Goal: Task Accomplishment & Management: Use online tool/utility

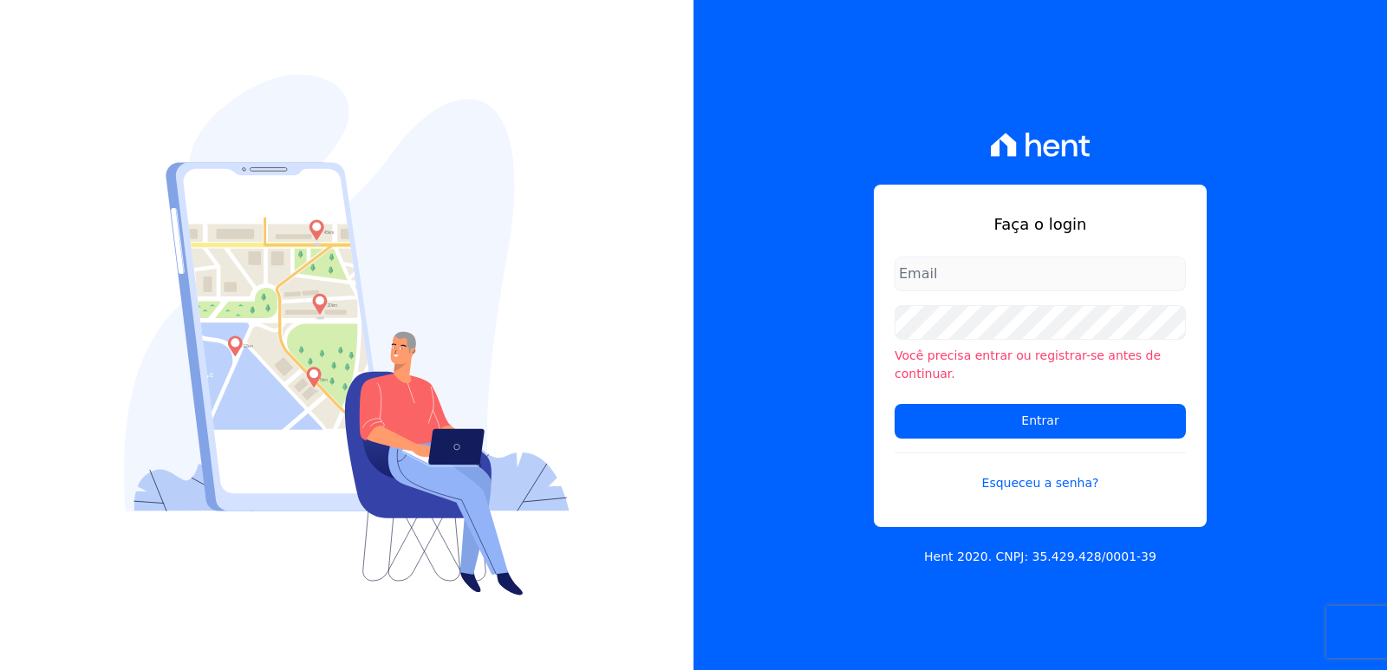
type input "[EMAIL_ADDRESS][DOMAIN_NAME]"
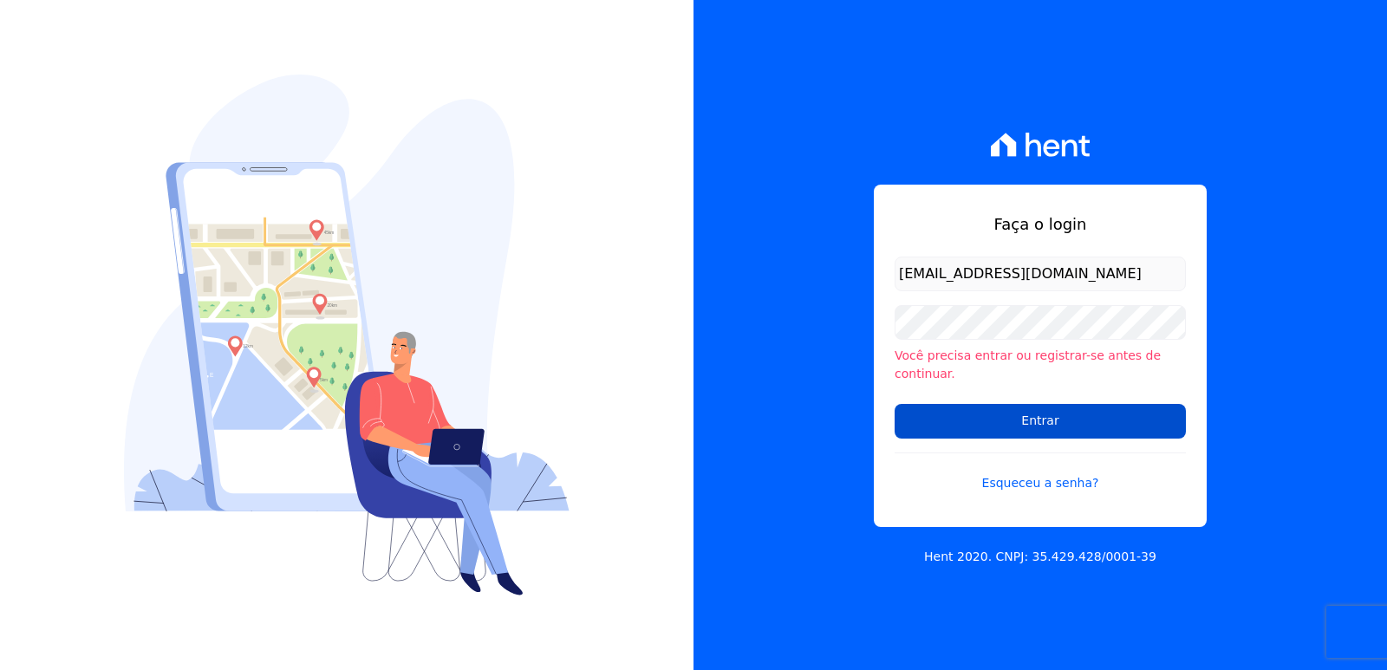
click at [921, 420] on input "Entrar" at bounding box center [1040, 421] width 291 height 35
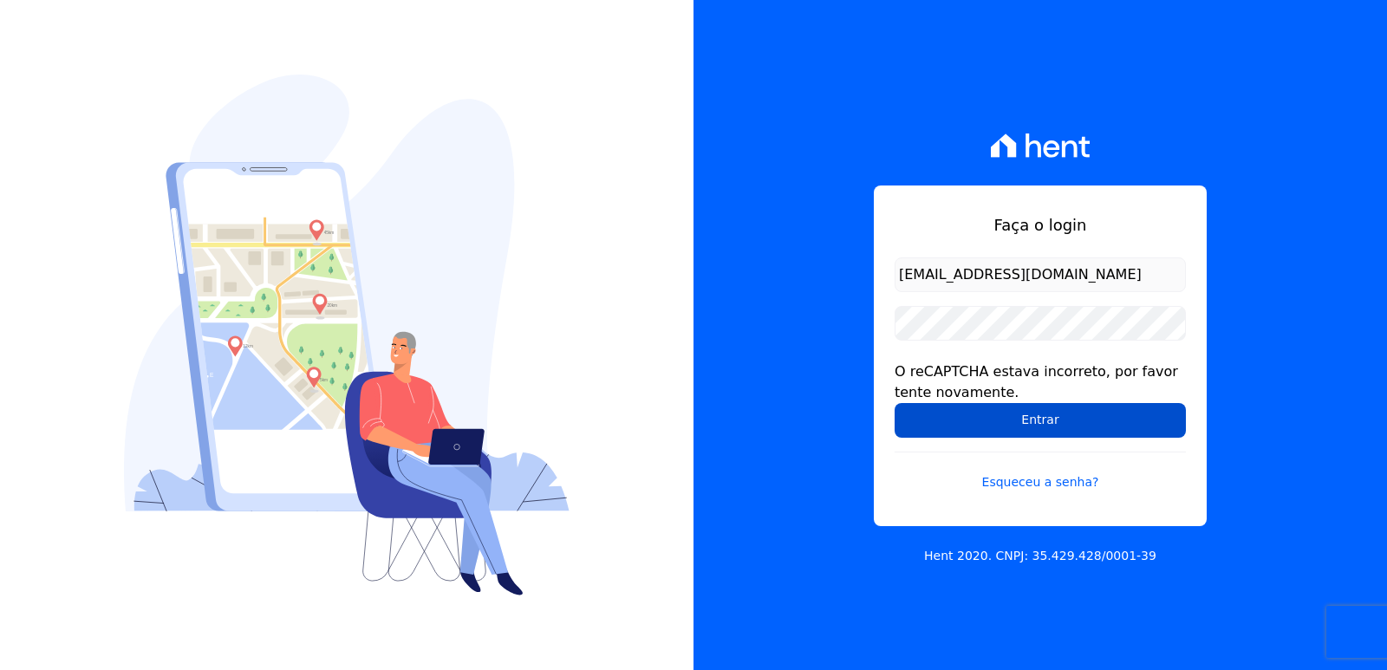
click at [962, 430] on input "Entrar" at bounding box center [1040, 420] width 291 height 35
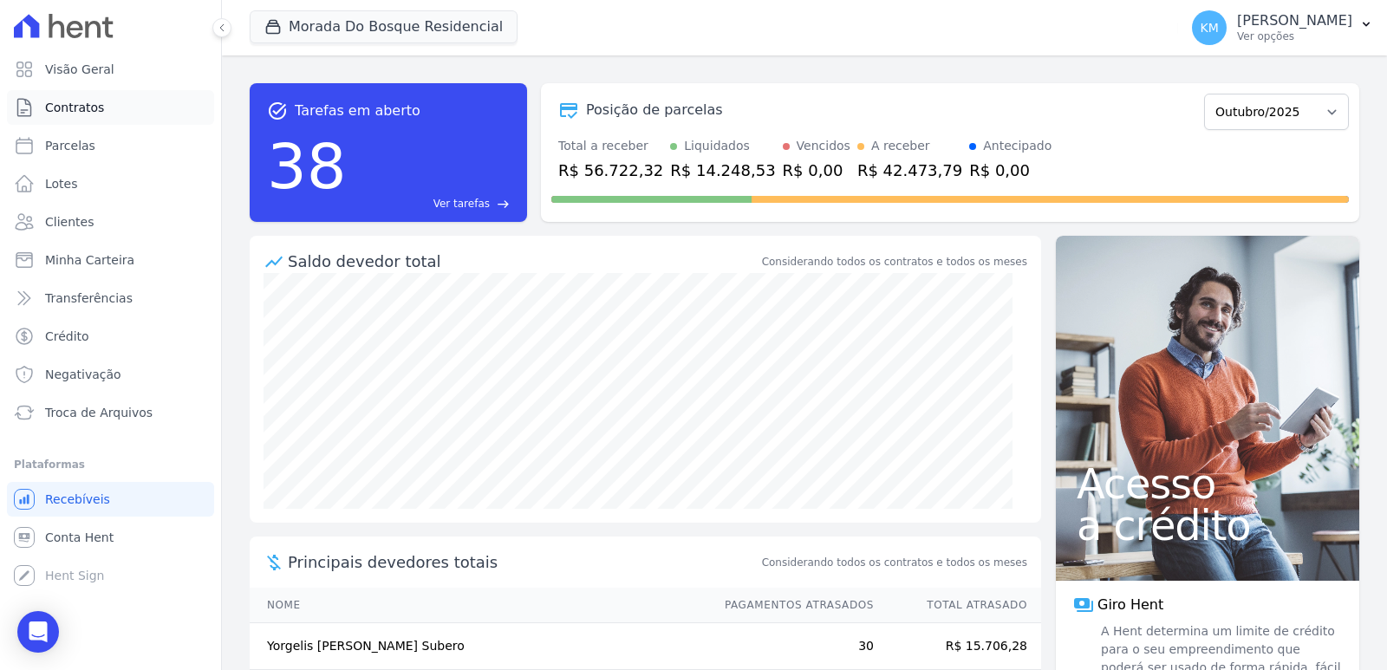
click at [69, 111] on span "Contratos" at bounding box center [74, 107] width 59 height 17
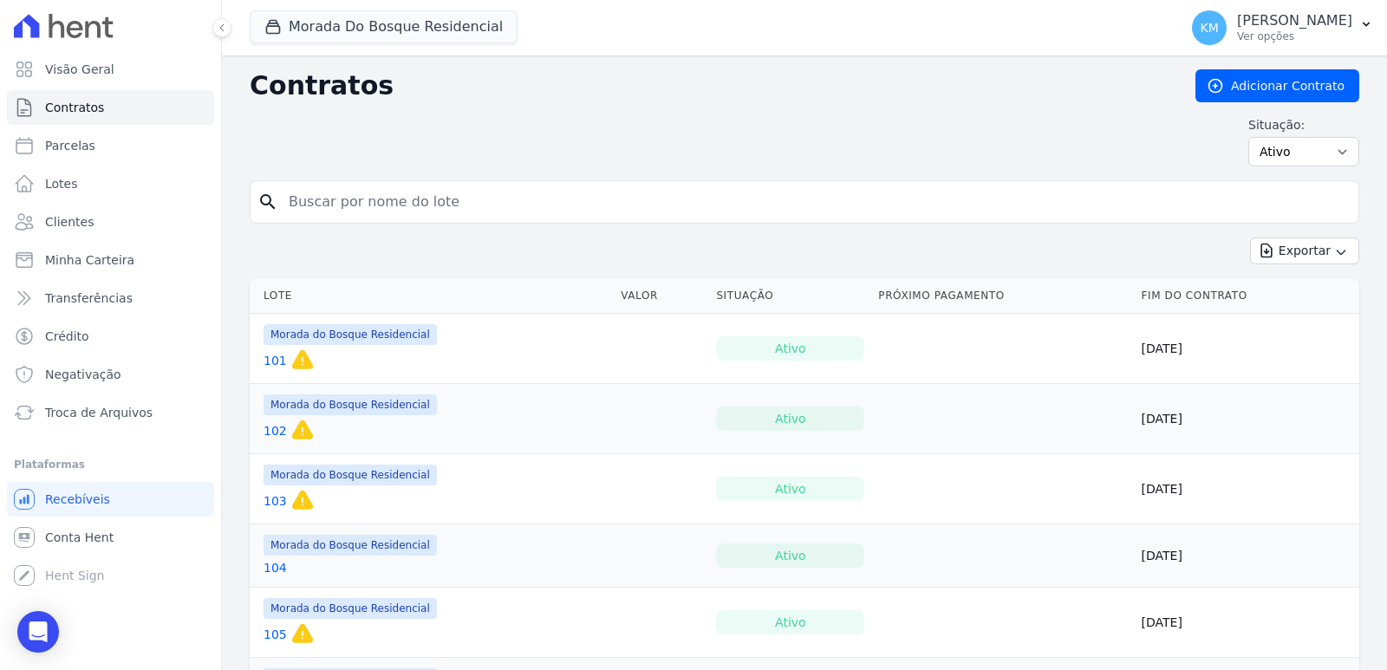
click at [478, 213] on input "search" at bounding box center [814, 202] width 1073 height 35
type input "281"
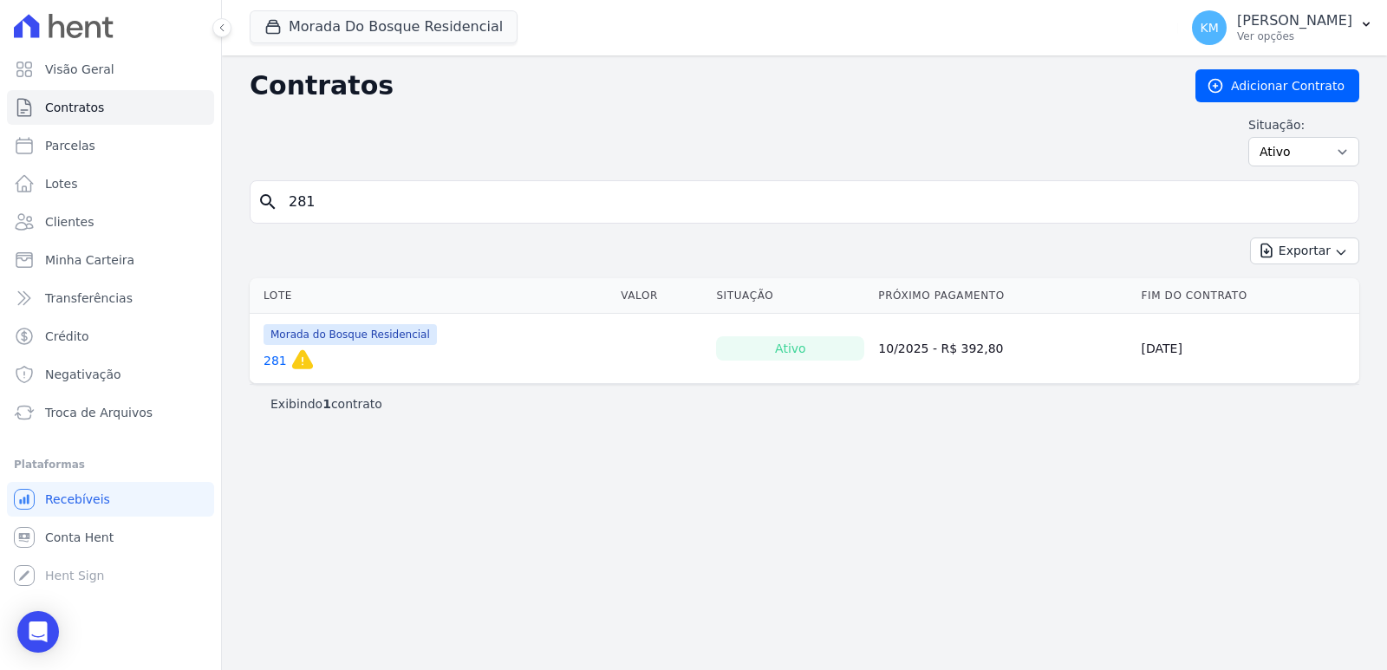
click at [275, 361] on link "281" at bounding box center [274, 360] width 23 height 17
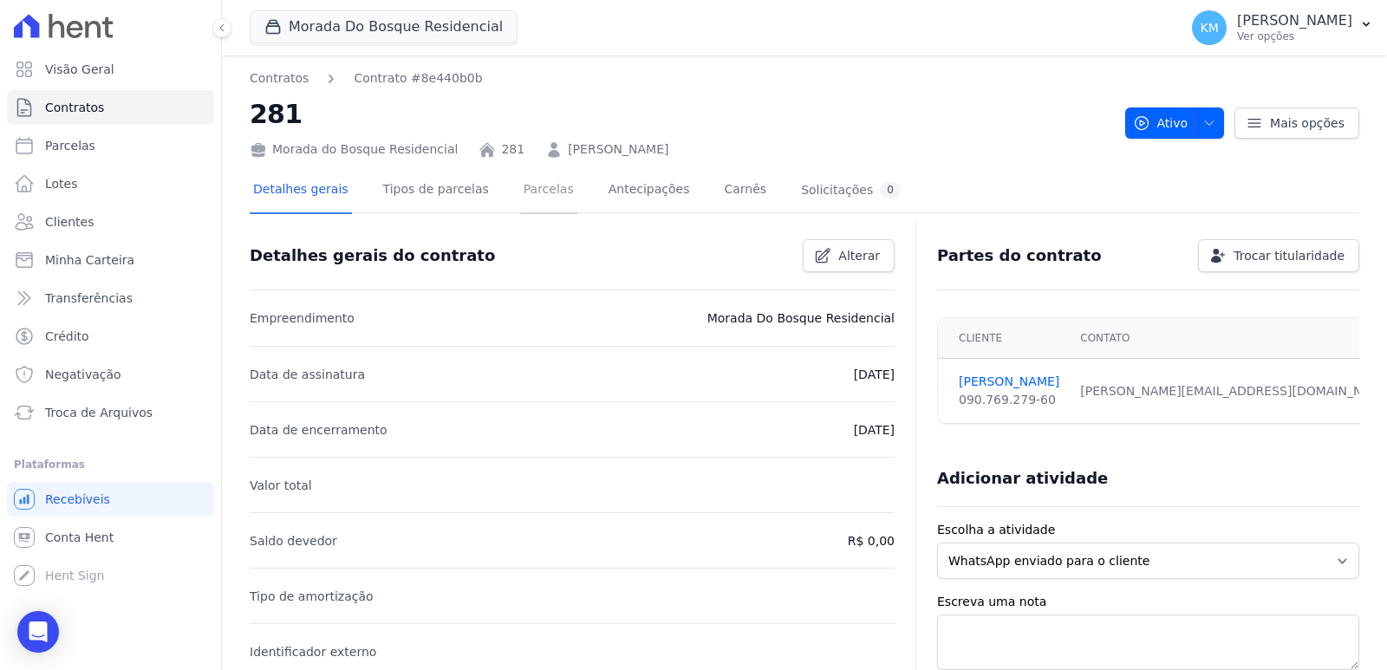
click at [537, 196] on link "Parcelas" at bounding box center [548, 191] width 57 height 46
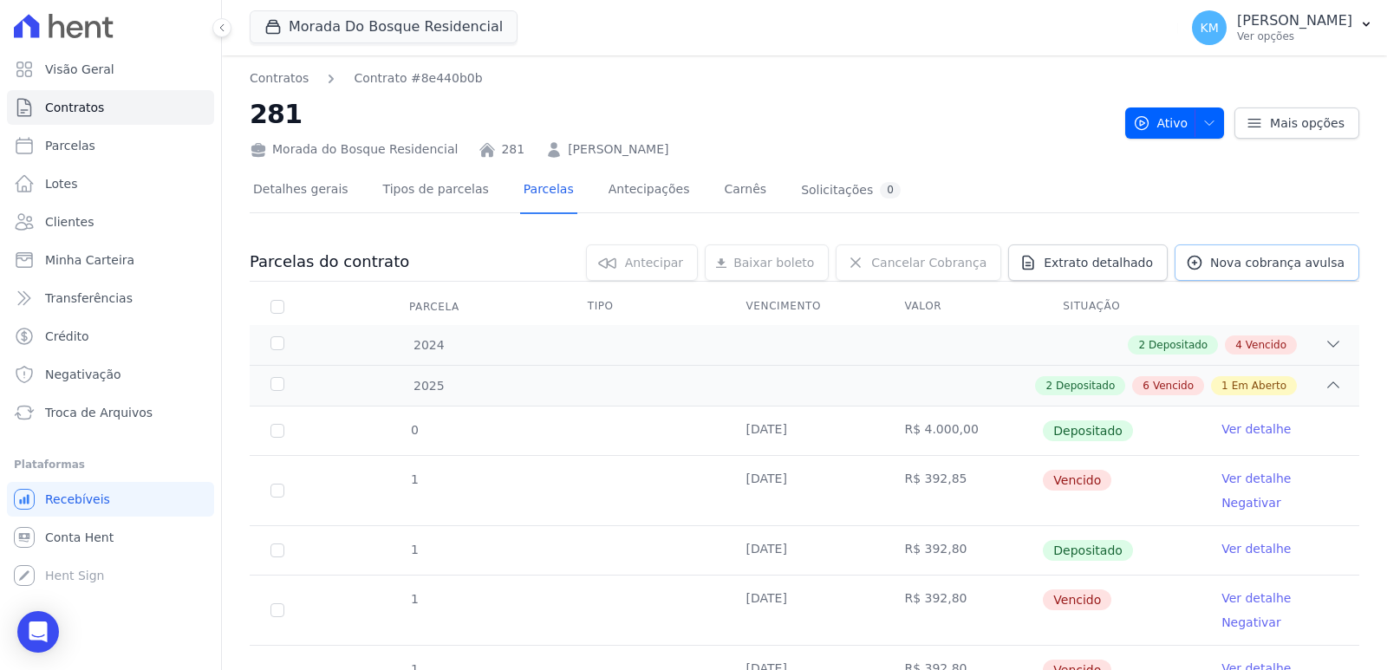
click at [1233, 277] on link "Nova cobrança avulsa" at bounding box center [1266, 262] width 185 height 36
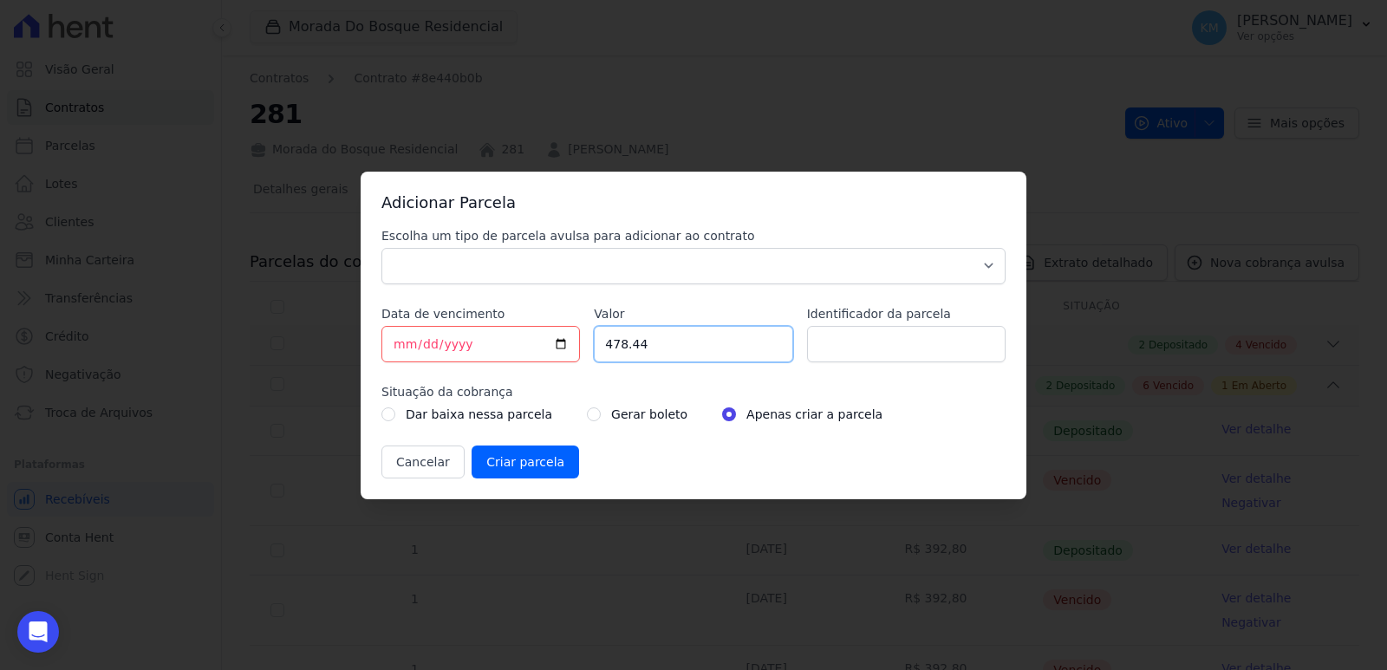
drag, startPoint x: 706, startPoint y: 343, endPoint x: 587, endPoint y: 348, distance: 118.8
click at [587, 348] on div "Escolha um tipo de parcela avulsa para adicionar ao contrato Parcela Normal Sin…" at bounding box center [693, 352] width 624 height 251
type input "451.81"
click at [505, 344] on input "2025-10-10" at bounding box center [480, 344] width 198 height 36
drag, startPoint x: 391, startPoint y: 236, endPoint x: 406, endPoint y: 256, distance: 24.8
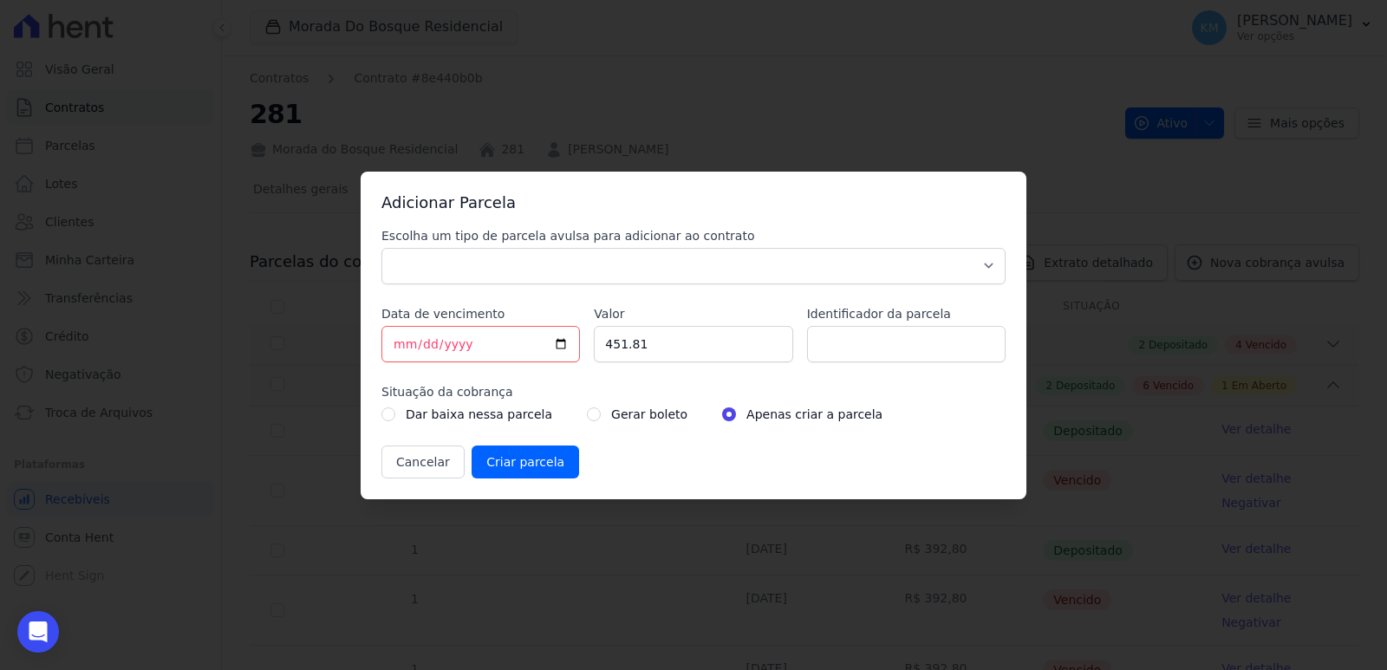
click at [397, 244] on label "Escolha um tipo de parcela avulsa para adicionar ao contrato" at bounding box center [693, 235] width 624 height 17
click at [407, 257] on select "Parcela Normal Sinal Caução Intercalada Chaves Pré Chaves Pós Chaves Taxas Quit…" at bounding box center [693, 266] width 624 height 36
select select "standard"
click at [381, 248] on select "Parcela Normal Sinal Caução Intercalada Chaves Pré Chaves Pós Chaves Taxas Quit…" at bounding box center [693, 266] width 624 height 36
click at [940, 349] on input "Identificador da parcela" at bounding box center [906, 344] width 198 height 36
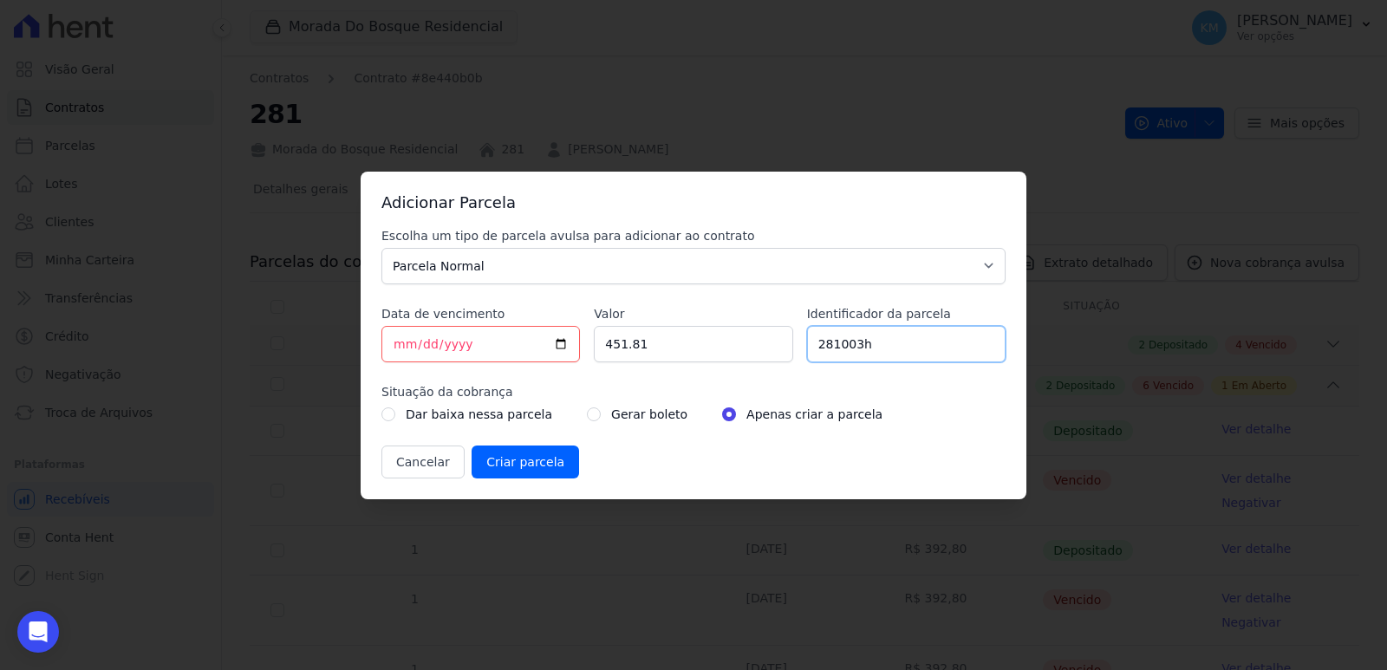
type input "281003h"
click at [587, 416] on input "radio" at bounding box center [594, 414] width 14 height 14
radio input "true"
click at [552, 477] on input "Criar parcela" at bounding box center [525, 462] width 107 height 33
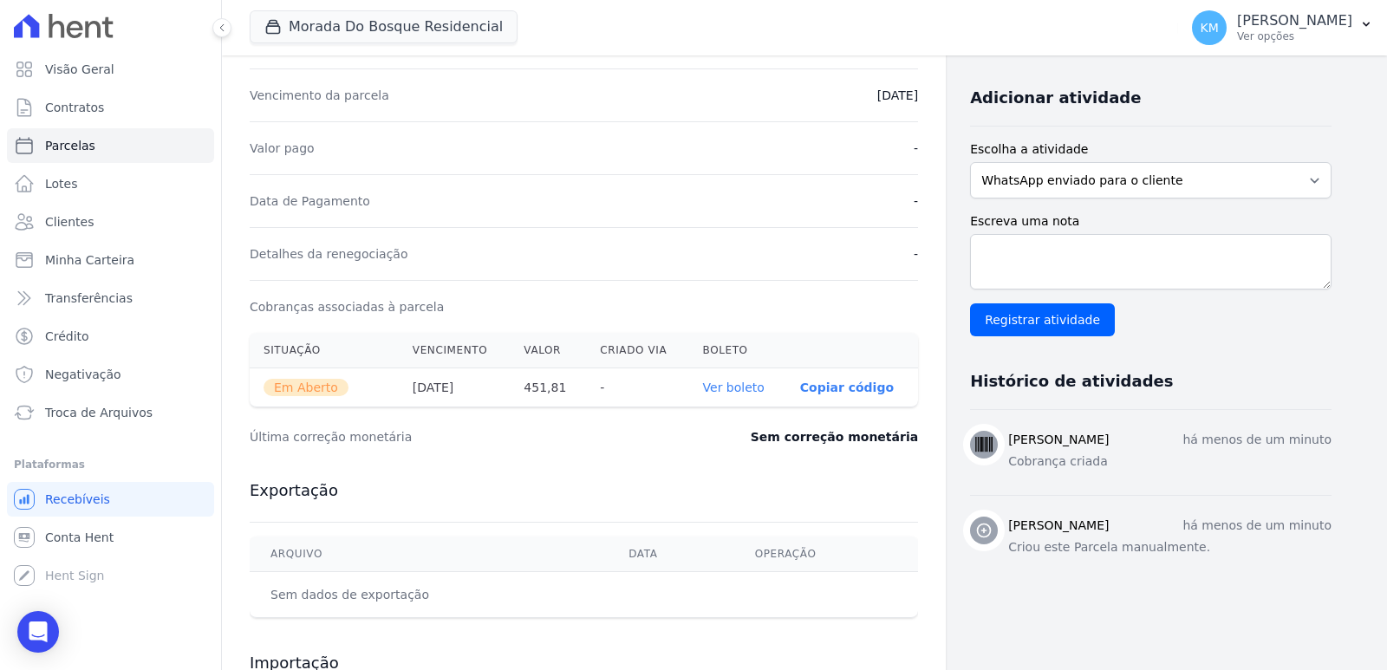
scroll to position [517, 0]
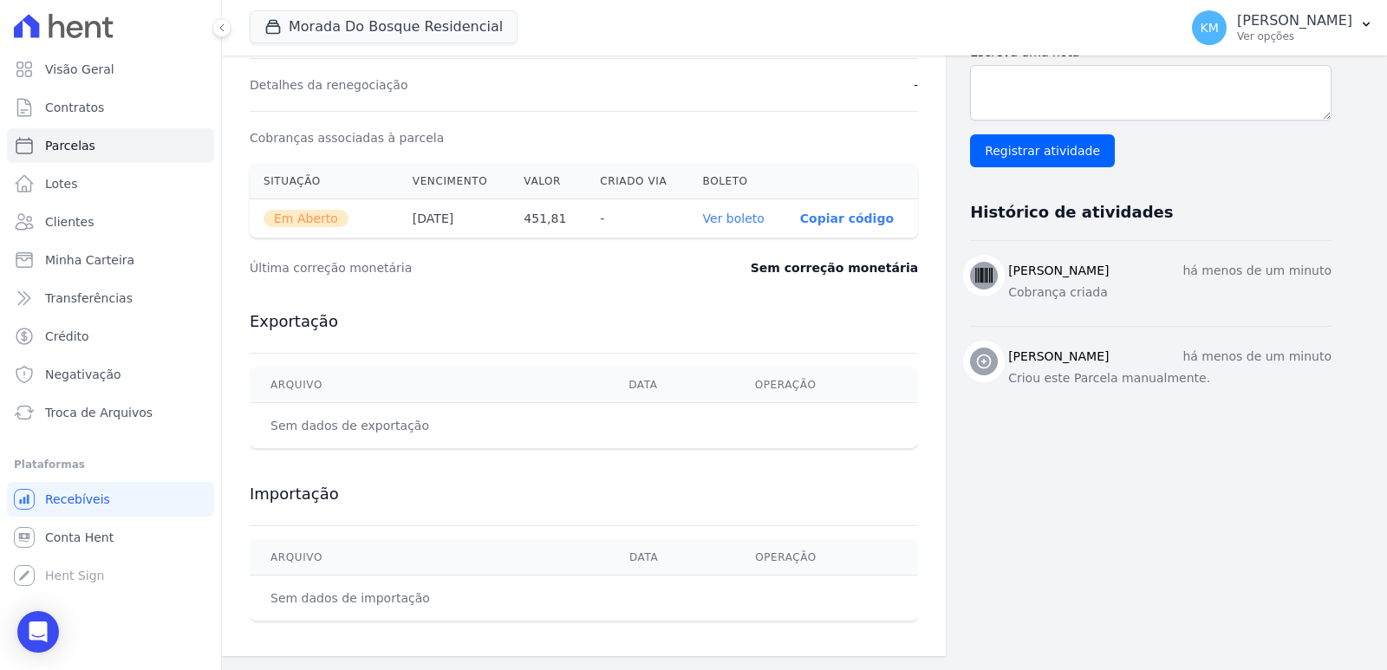
click at [742, 219] on link "Ver boleto" at bounding box center [734, 218] width 62 height 14
